Goal: Task Accomplishment & Management: Manage account settings

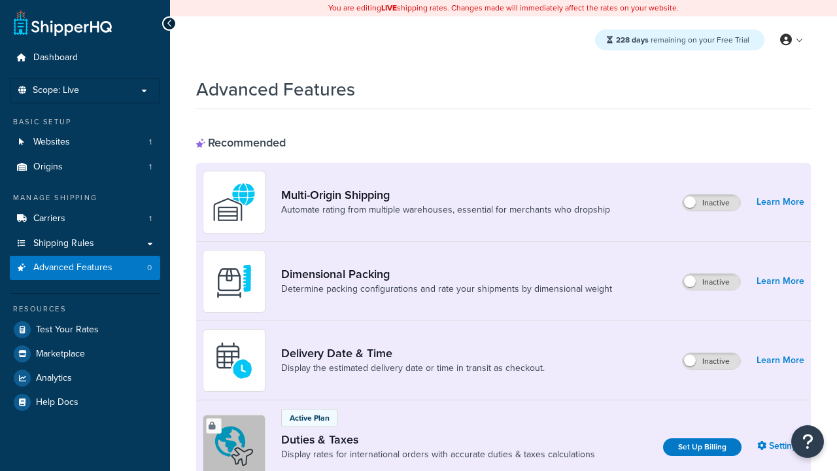
scroll to position [424, 0]
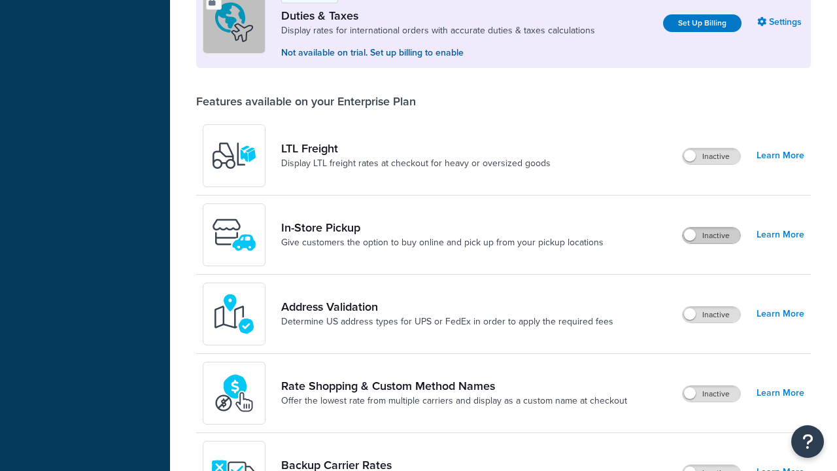
click at [712, 236] on label "Inactive" at bounding box center [712, 236] width 58 height 16
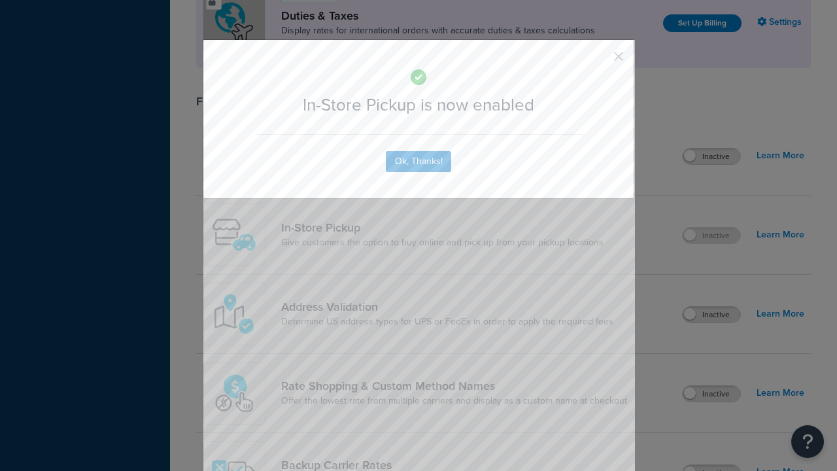
scroll to position [0, 0]
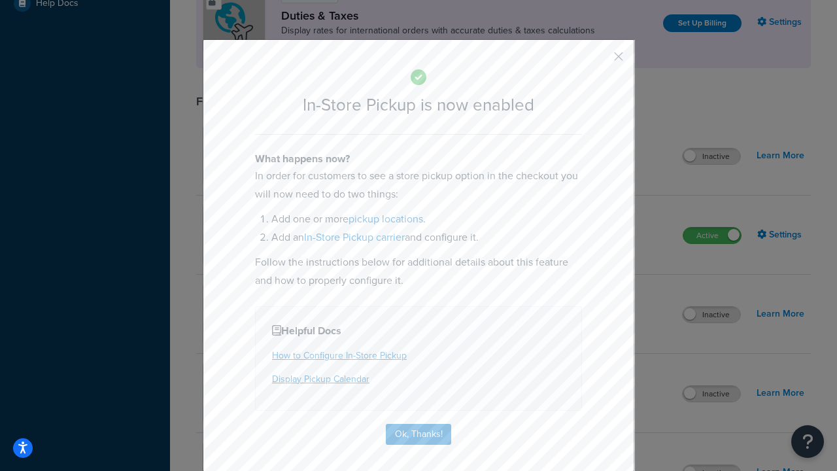
click at [599, 61] on button "button" at bounding box center [599, 61] width 3 height 3
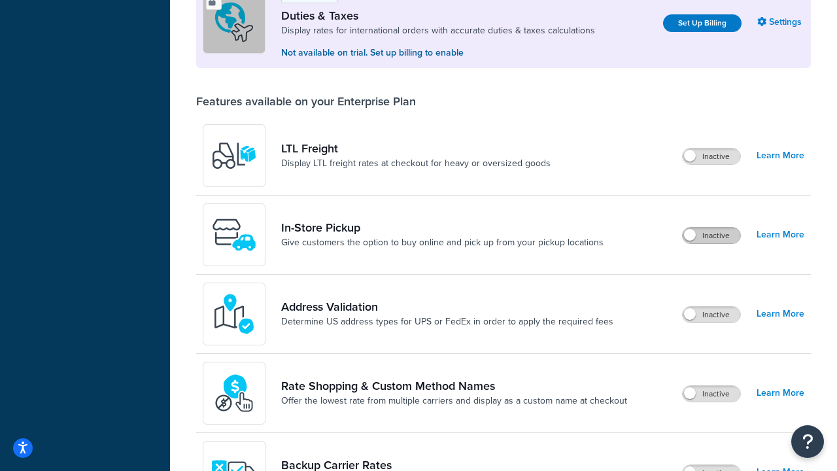
scroll to position [399, 0]
